Goal: Task Accomplishment & Management: Use online tool/utility

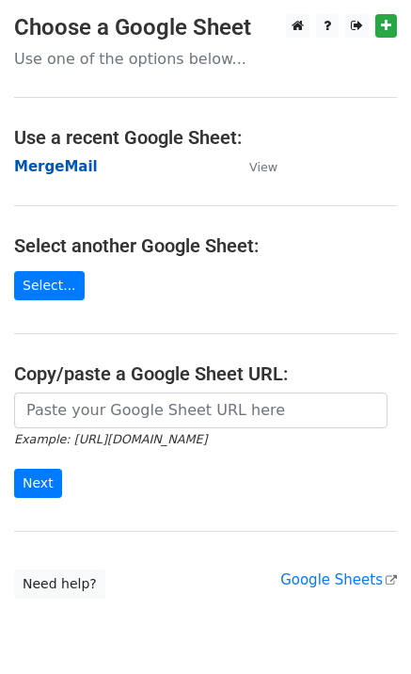
click at [26, 172] on strong "MergeMail" at bounding box center [56, 166] width 84 height 17
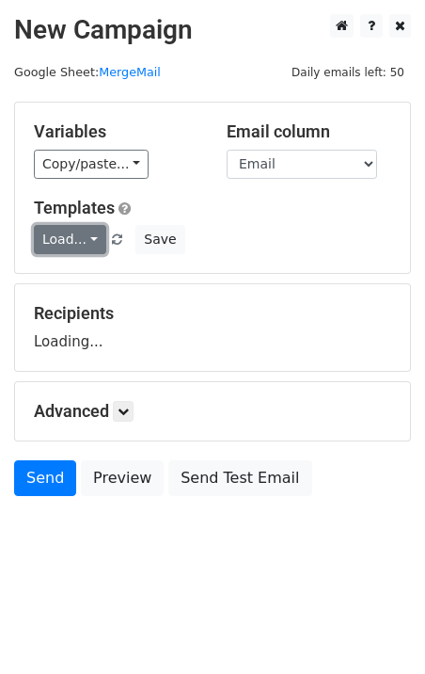
click at [68, 245] on link "Load..." at bounding box center [70, 239] width 72 height 29
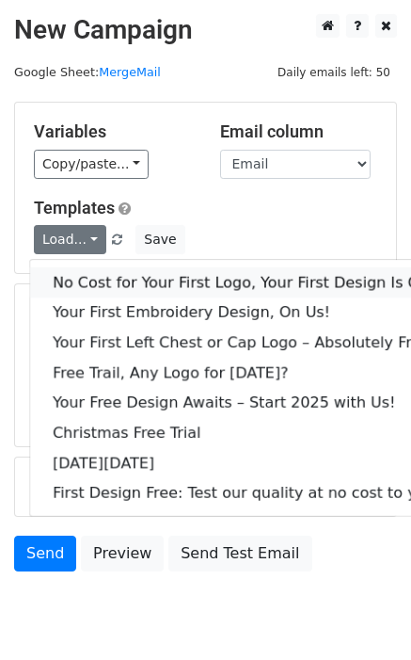
drag, startPoint x: 108, startPoint y: 288, endPoint x: 98, endPoint y: 294, distance: 11.8
click at [108, 288] on link "No Cost for Your First Logo, Your First Design Is On Us!" at bounding box center [256, 282] width 452 height 30
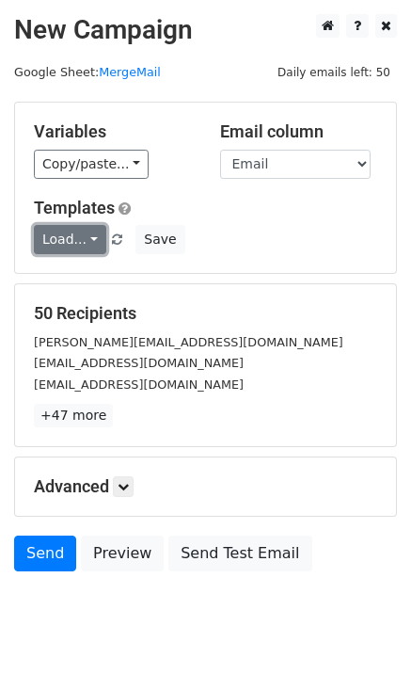
click at [56, 241] on link "Load..." at bounding box center [70, 239] width 72 height 29
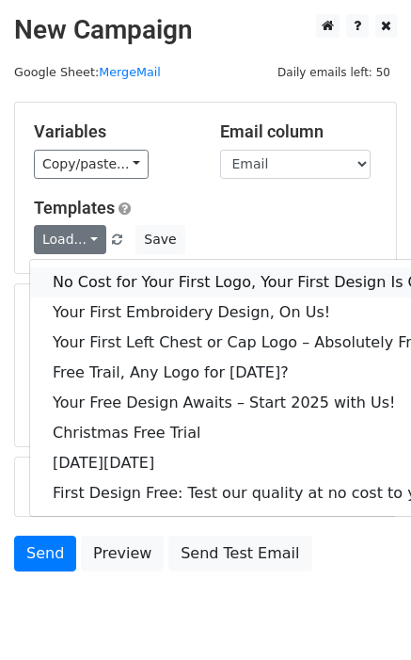
click at [97, 280] on link "No Cost for Your First Logo, Your First Design Is On Us!" at bounding box center [256, 282] width 452 height 30
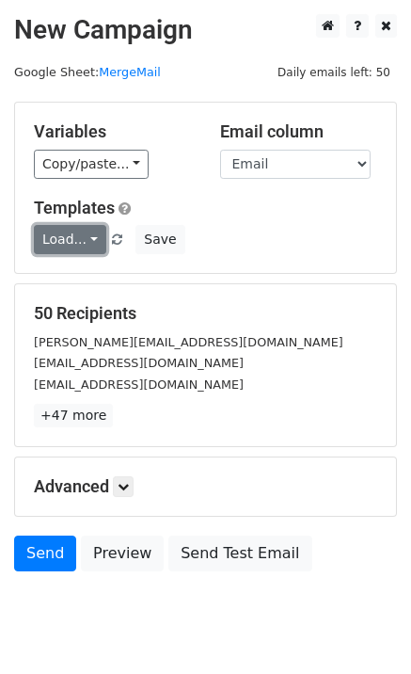
click at [80, 244] on link "Load..." at bounding box center [70, 239] width 72 height 29
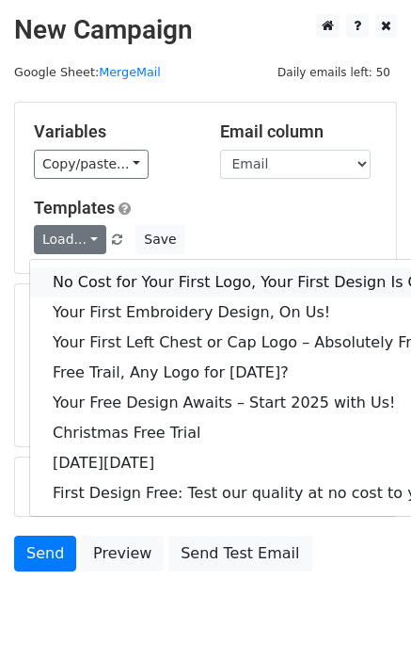
click at [113, 286] on link "No Cost for Your First Logo, Your First Design Is On Us!" at bounding box center [256, 282] width 452 height 30
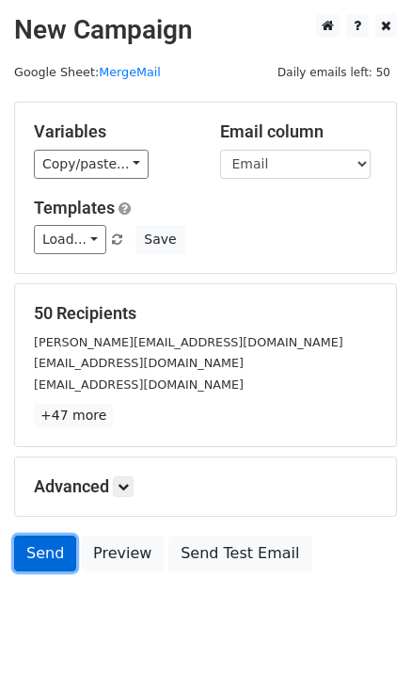
click at [42, 559] on link "Send" at bounding box center [45, 553] width 62 height 36
